Goal: Find specific page/section: Find specific page/section

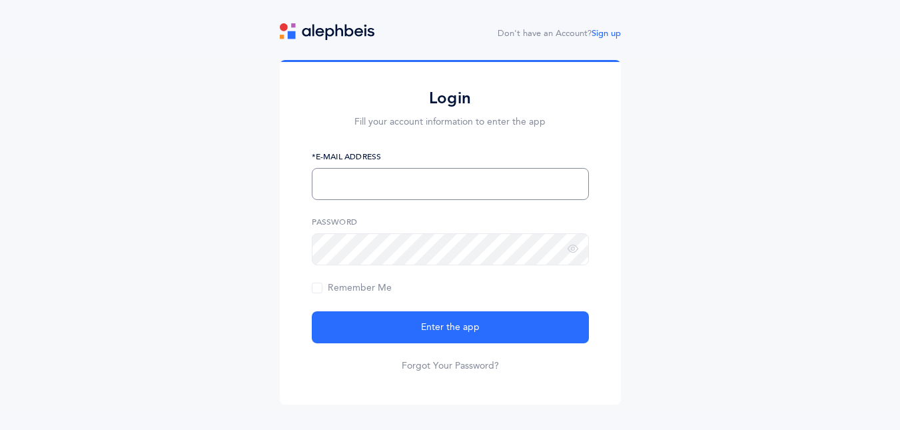
click at [384, 175] on input "text" at bounding box center [450, 184] width 277 height 32
type input "mgroner@chayamushka.org"
click at [312, 311] on button "Enter the app" at bounding box center [450, 327] width 277 height 32
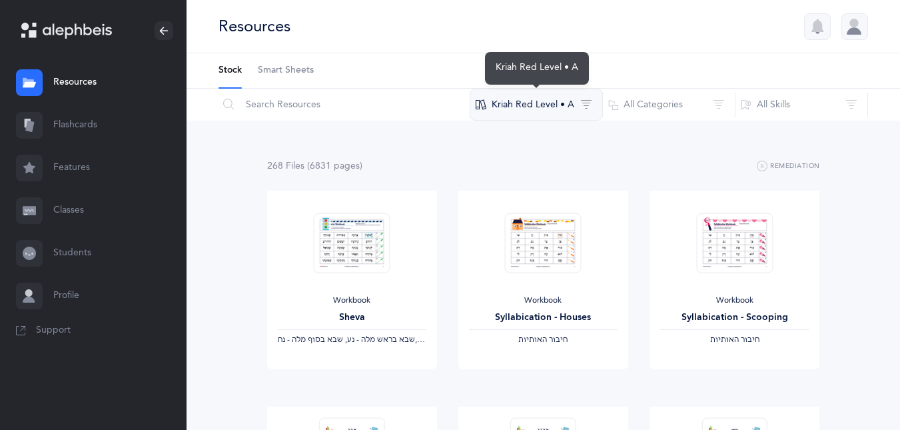
click at [536, 105] on button "Kriah Red Level • A" at bounding box center [536, 105] width 133 height 32
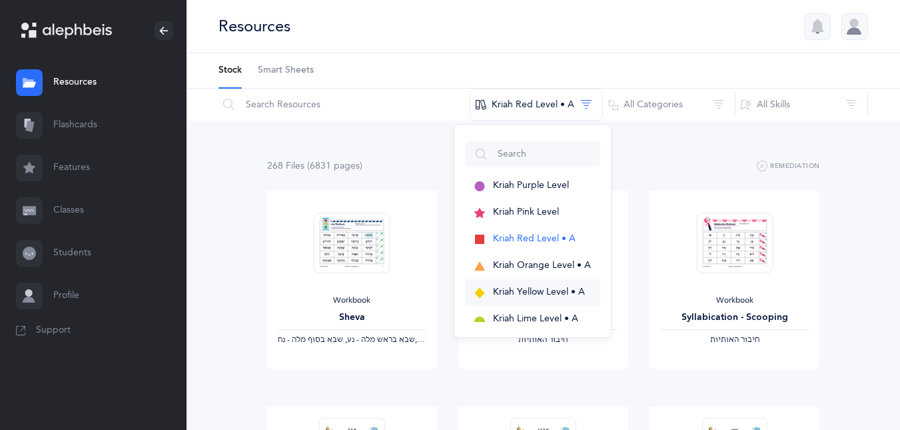
click at [512, 297] on span "Kriah Yellow Level • A" at bounding box center [539, 291] width 92 height 11
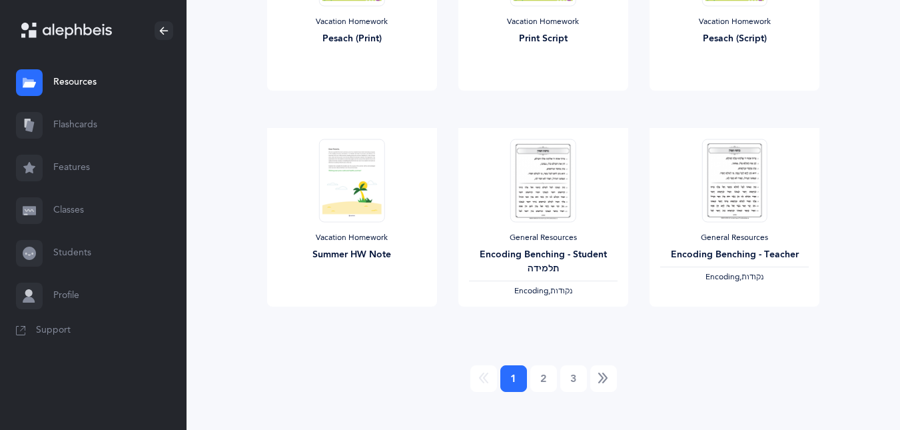
scroll to position [1157, 0]
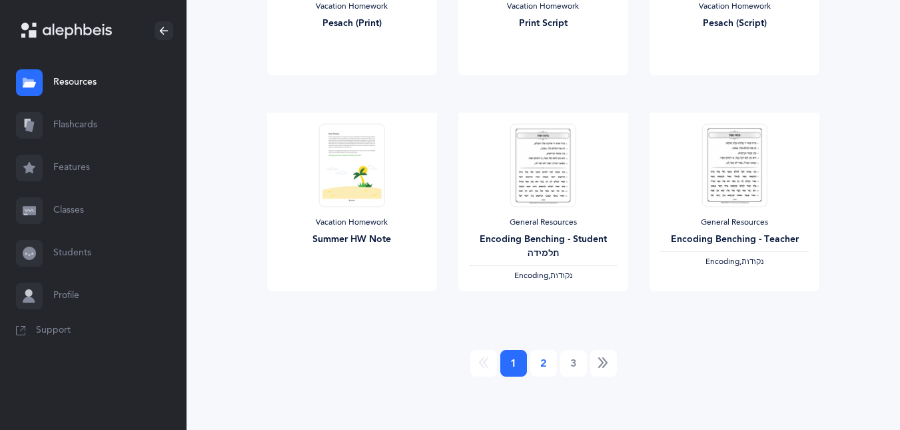
click at [540, 359] on link "2" at bounding box center [543, 363] width 27 height 27
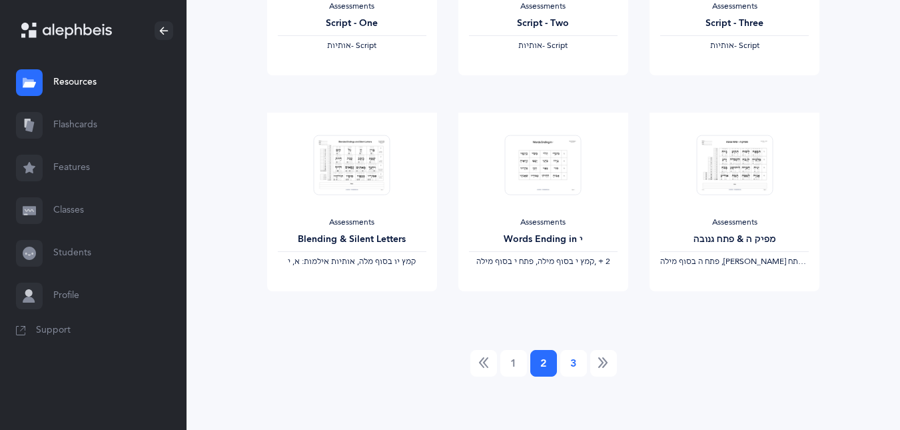
click at [572, 357] on link "3" at bounding box center [573, 363] width 27 height 27
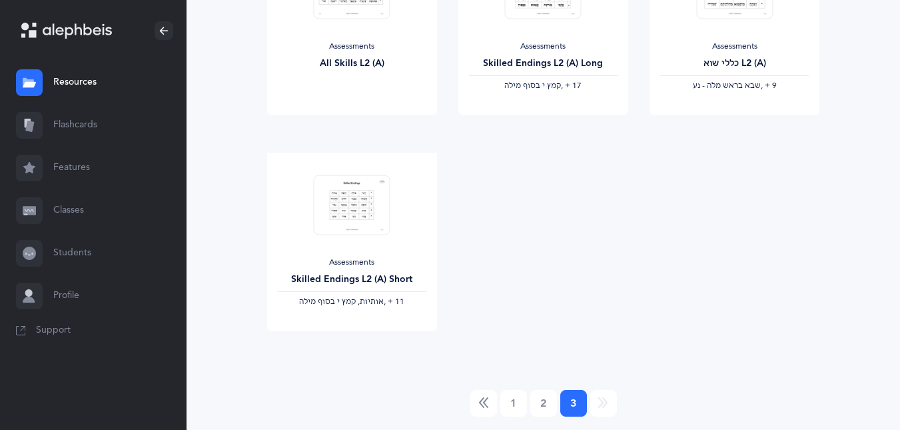
scroll to position [294, 0]
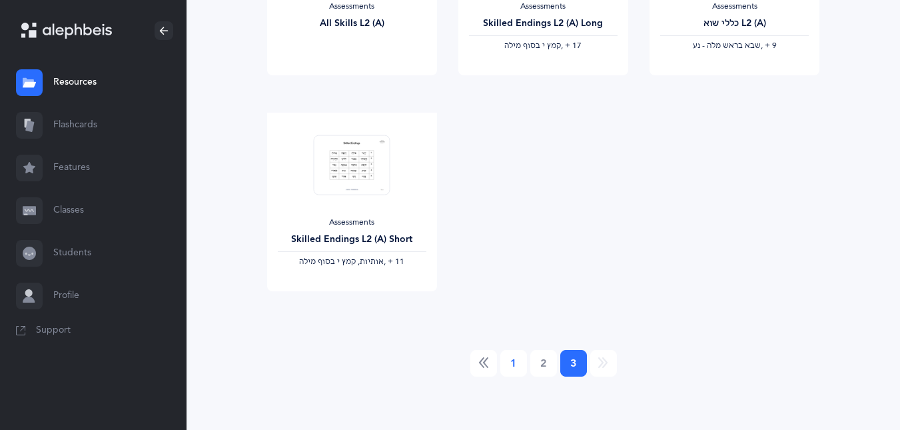
click at [509, 359] on link "1" at bounding box center [513, 363] width 27 height 27
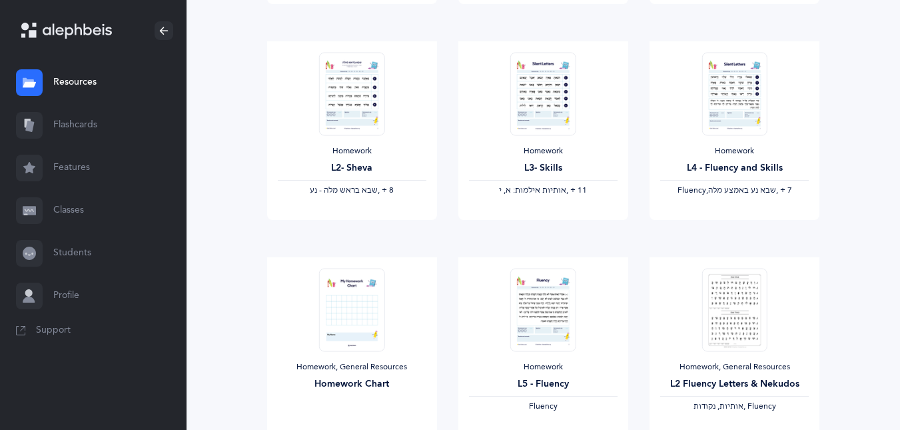
scroll to position [0, 0]
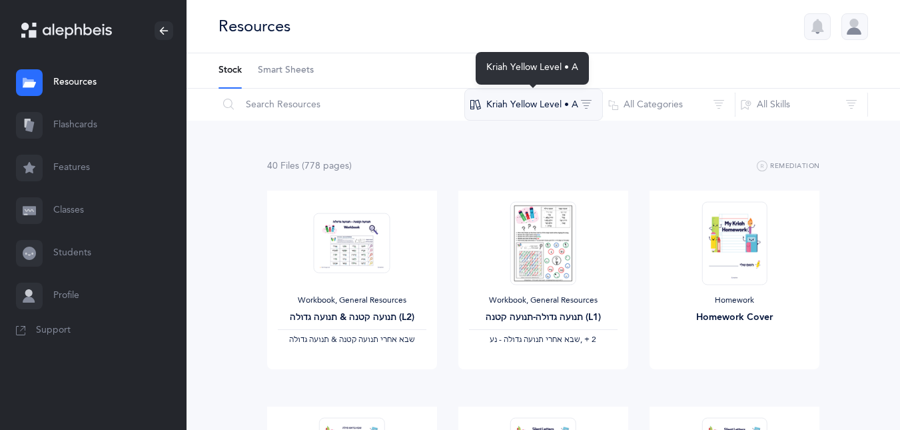
click at [554, 101] on button "Kriah Yellow Level • A" at bounding box center [533, 105] width 139 height 32
